Goal: Navigation & Orientation: Find specific page/section

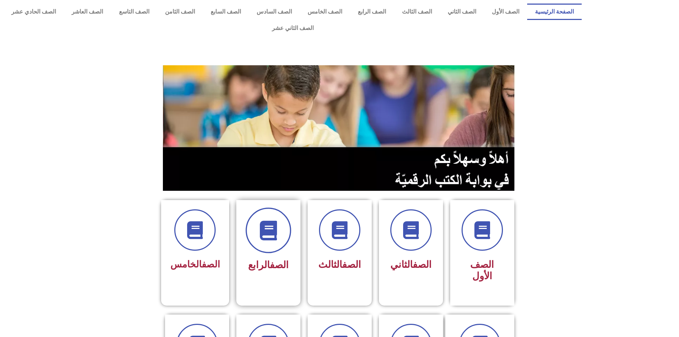
click at [267, 227] on span at bounding box center [269, 230] width 46 height 46
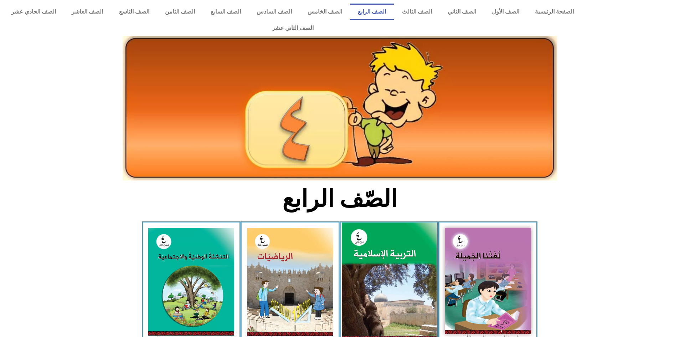
click at [401, 269] on img at bounding box center [388, 281] width 95 height 118
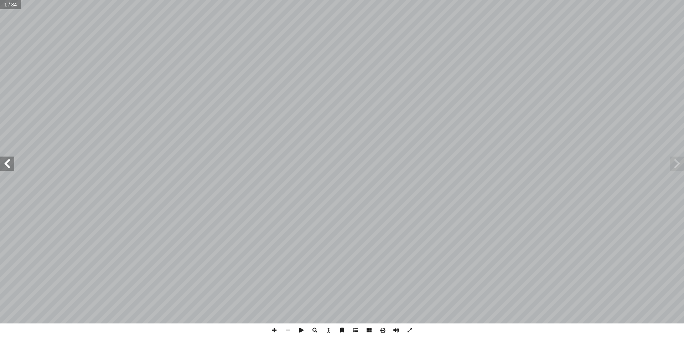
click at [10, 167] on span at bounding box center [7, 163] width 14 height 14
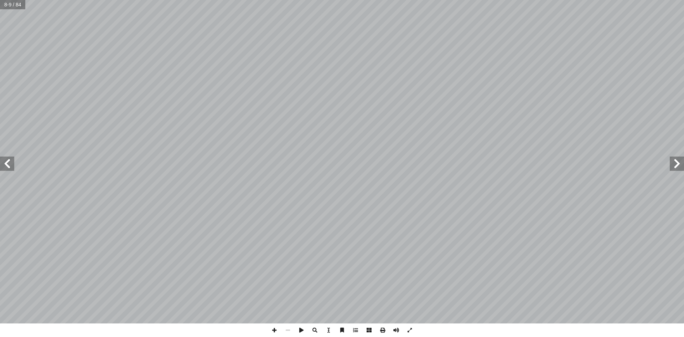
click at [10, 167] on span at bounding box center [7, 163] width 14 height 14
click at [275, 329] on span at bounding box center [275, 330] width 14 height 14
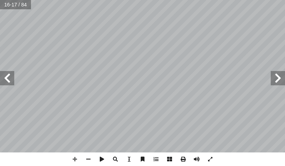
click at [11, 74] on span at bounding box center [7, 78] width 14 height 14
